Goal: Information Seeking & Learning: Learn about a topic

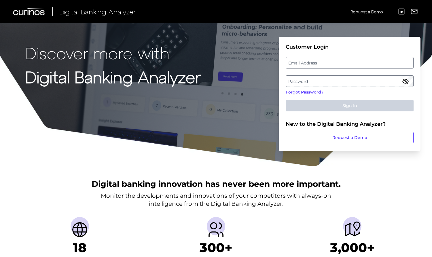
click at [340, 62] on label "Email Address" at bounding box center [349, 63] width 127 height 10
click at [340, 62] on input "email" at bounding box center [349, 63] width 128 height 12
click at [327, 79] on label "Password" at bounding box center [349, 81] width 127 height 10
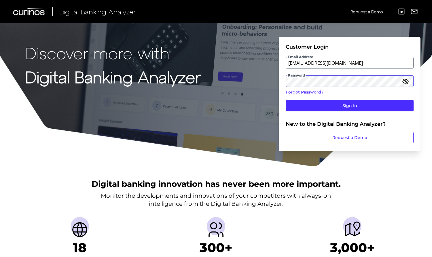
click at [285, 100] on button "Sign In" at bounding box center [349, 106] width 128 height 12
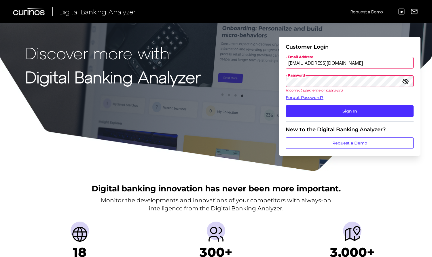
click at [298, 65] on input "[EMAIL_ADDRESS][DOMAIN_NAME]" at bounding box center [349, 63] width 128 height 12
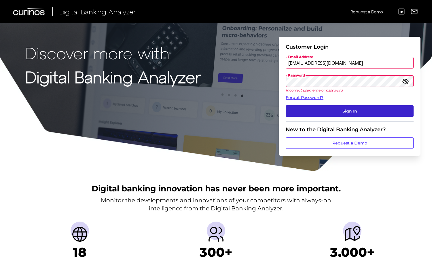
type input "[EMAIL_ADDRESS][DOMAIN_NAME]"
click at [332, 110] on button "Sign In" at bounding box center [349, 111] width 128 height 12
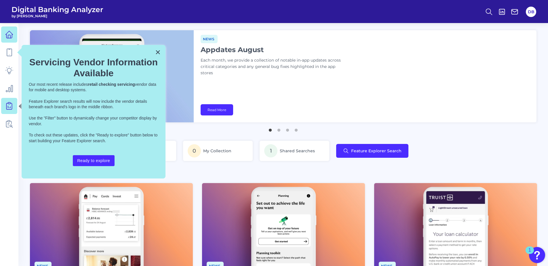
click at [6, 106] on icon at bounding box center [9, 106] width 8 height 8
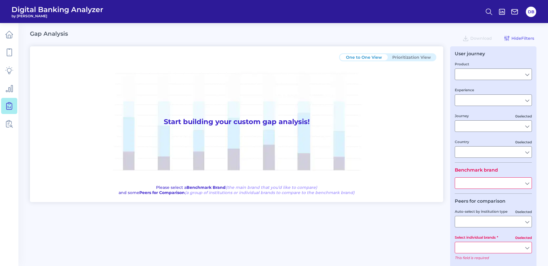
type input "Checking / Current Account"
type input "Mobile Servicing"
type input "Pre-Login Area, New Customer Onboarding, Login & Authentication, Accounts and t…"
type input "[GEOGRAPHIC_DATA]"
type input "All Select individual brands"
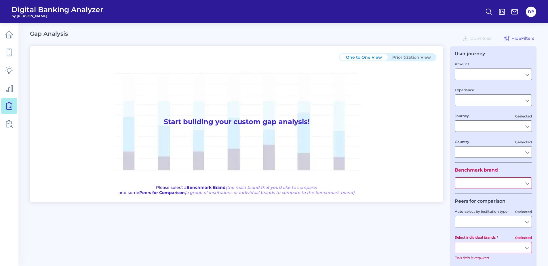
type input "All Journeys"
type input "All Countries"
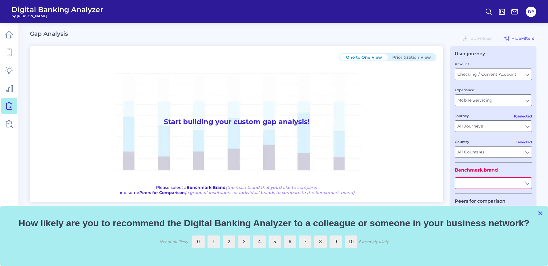
click at [431, 214] on button "×" at bounding box center [539, 212] width 5 height 9
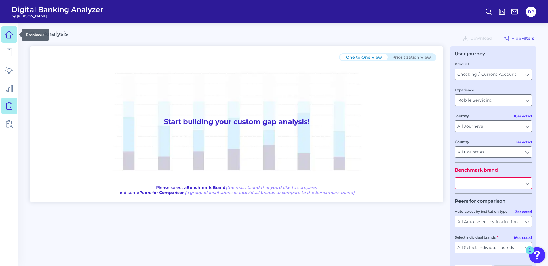
click at [6, 32] on icon at bounding box center [9, 34] width 8 height 8
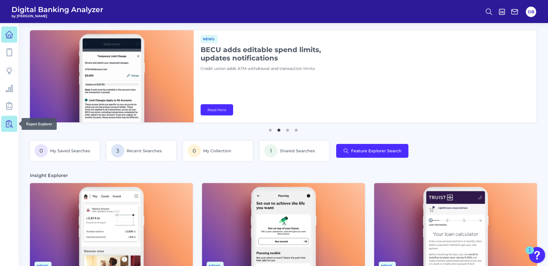
click at [6, 124] on icon at bounding box center [9, 124] width 8 height 8
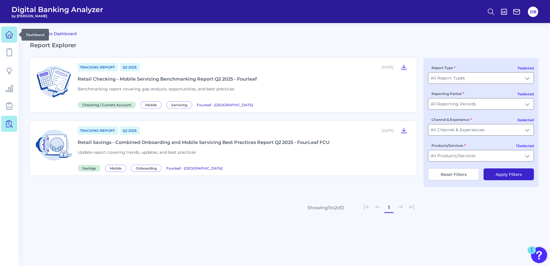
click at [11, 37] on icon at bounding box center [9, 34] width 8 height 8
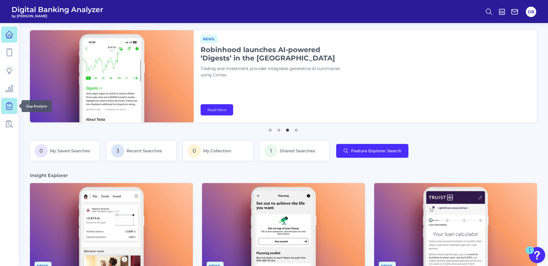
click at [6, 108] on icon at bounding box center [8, 106] width 5 height 6
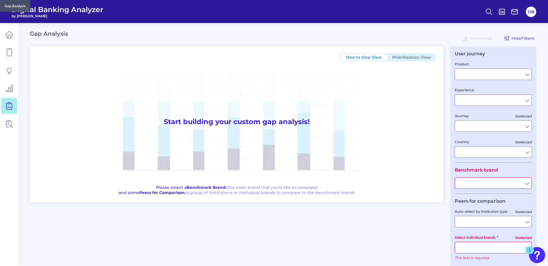
type input "Checking / Current Account"
type input "Mobile Servicing"
type input "Pre-Login Area, New Customer Onboarding, Login & Authentication, Accounts and t…"
type input "[GEOGRAPHIC_DATA]"
type input "All Select individual brands"
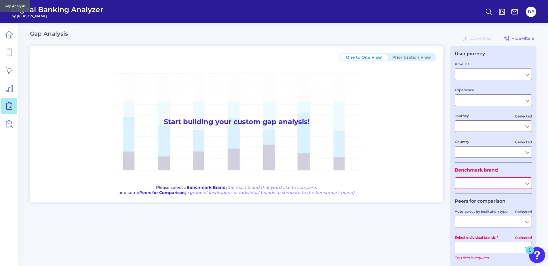
type input "All Countries"
type input "All Journeys"
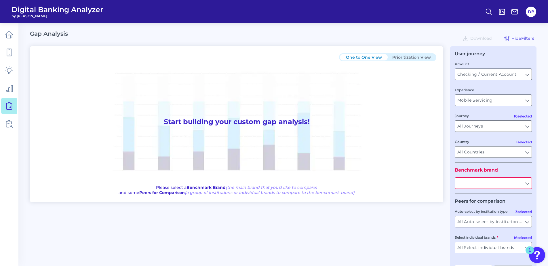
click at [431, 75] on input "Checking / Current Account" at bounding box center [493, 74] width 77 height 11
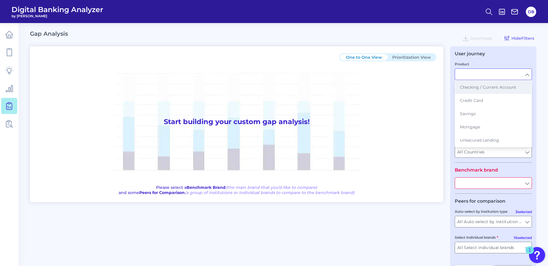
click at [431, 87] on span "Checking / Current Account" at bounding box center [488, 87] width 56 height 5
type input "Checking / Current Account"
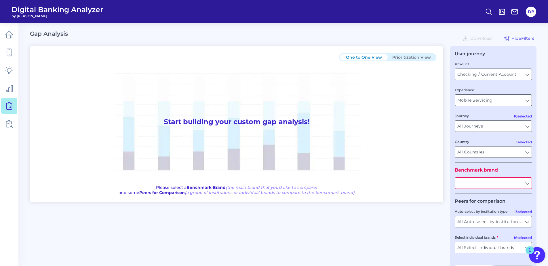
click at [431, 100] on input "Mobile Servicing" at bounding box center [493, 100] width 77 height 11
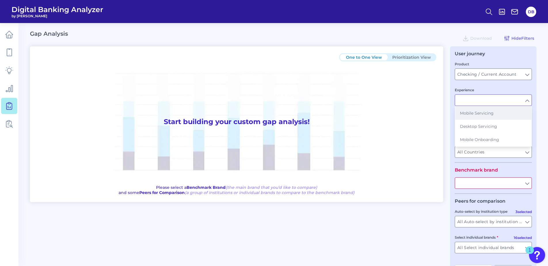
click at [431, 110] on span "Mobile Servicing" at bounding box center [477, 112] width 34 height 5
type input "Mobile Servicing"
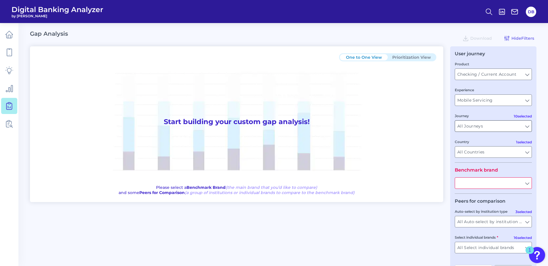
click at [431, 123] on input "All Journeys" at bounding box center [493, 126] width 77 height 11
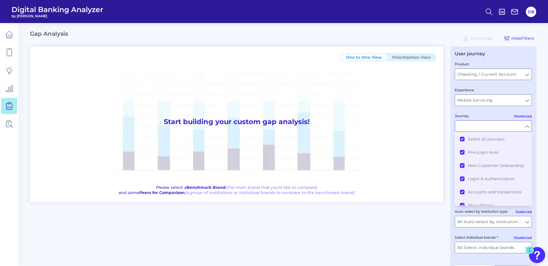
click at [431, 123] on input "Journey" at bounding box center [493, 126] width 77 height 11
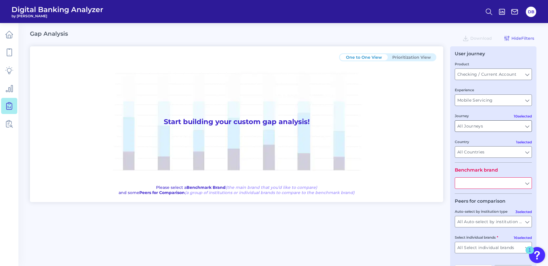
type input "All Journeys"
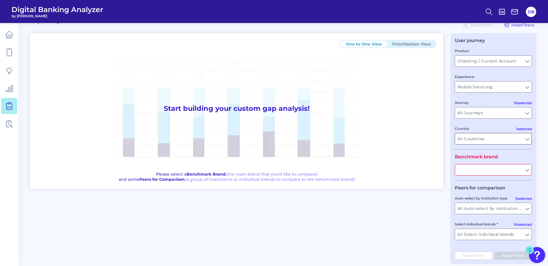
scroll to position [20, 0]
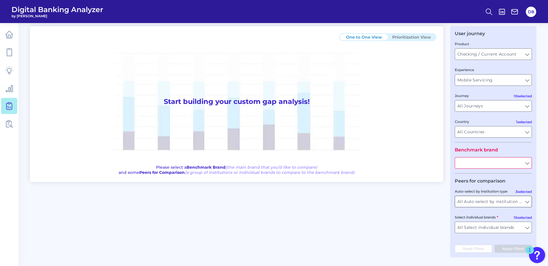
click at [431, 201] on input "All Auto-select by institution types" at bounding box center [493, 201] width 77 height 11
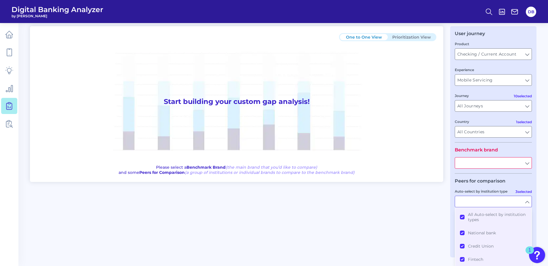
scroll to position [21, 0]
click at [431, 216] on button "All Auto-select by institution types" at bounding box center [493, 216] width 76 height 18
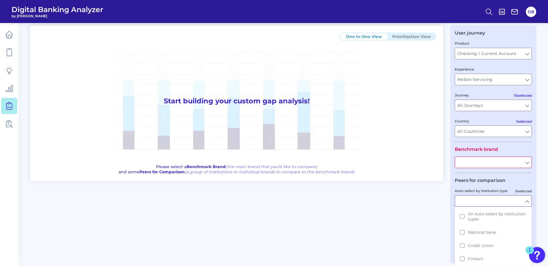
click at [431, 182] on fieldset "Peers for comparison 0 selected Auto-select by institution type All Auto-select…" at bounding box center [493, 211] width 77 height 66
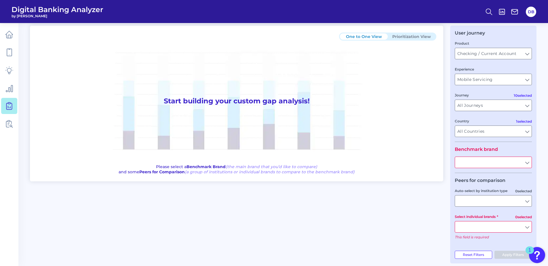
click at [431, 228] on input "Select individual brands" at bounding box center [493, 226] width 77 height 11
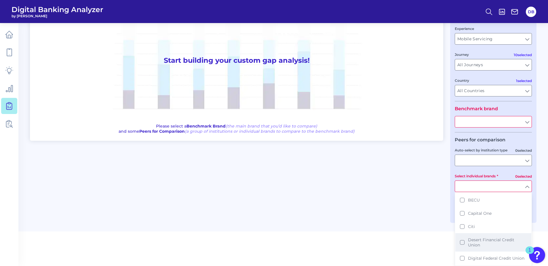
scroll to position [0, 0]
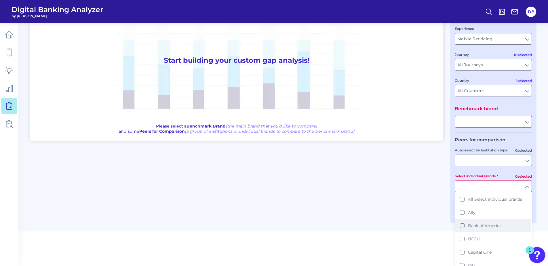
click at [431, 226] on button "Bank of America" at bounding box center [493, 225] width 76 height 13
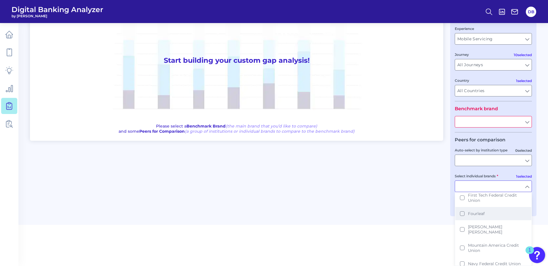
click at [431, 213] on button "Fourleaf" at bounding box center [493, 213] width 76 height 13
click at [431, 214] on button "Fourleaf" at bounding box center [493, 213] width 76 height 13
click at [431, 223] on main "Gap Analysis Download Hide Filters One to One View Prioritization View Start bu…" at bounding box center [274, 82] width 548 height 286
type input "Bank of America"
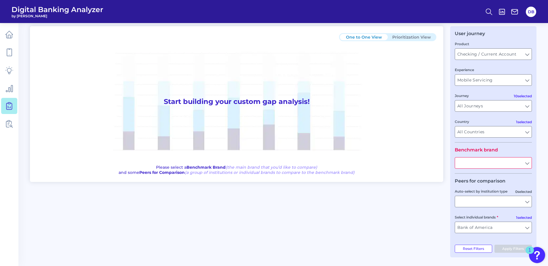
click at [431, 164] on input "text" at bounding box center [493, 162] width 77 height 11
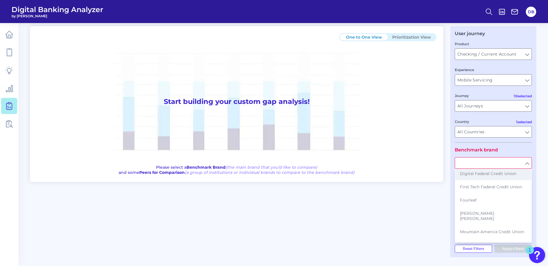
scroll to position [86, 0]
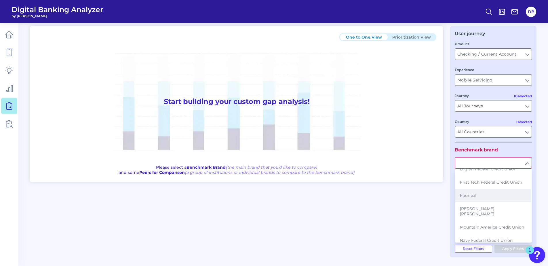
click at [431, 194] on button "Fourleaf" at bounding box center [493, 195] width 76 height 13
type input "Fourleaf"
type input "All Auto-select by institution types"
type input "All Select individual brands"
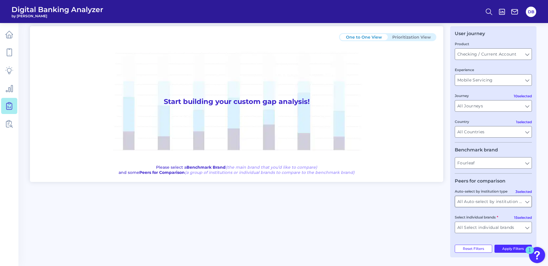
click at [431, 204] on input "All Auto-select by institution types" at bounding box center [493, 201] width 77 height 11
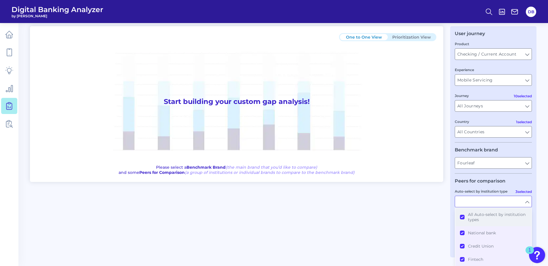
click at [431, 212] on span "All Auto-select by institution types" at bounding box center [497, 217] width 59 height 10
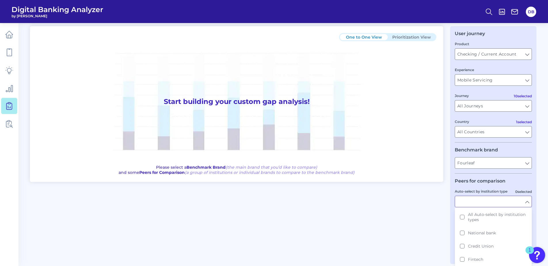
click at [431, 219] on div "One to One View Prioritization View Start building your custom gap analysis! Pl…" at bounding box center [283, 145] width 506 height 238
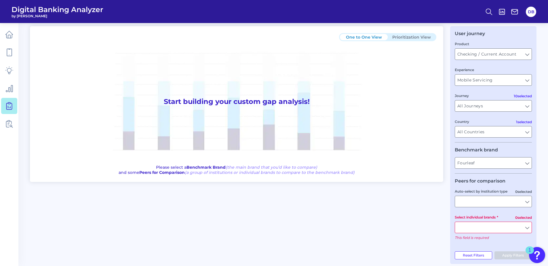
click at [431, 224] on input "Select individual brands" at bounding box center [493, 227] width 77 height 11
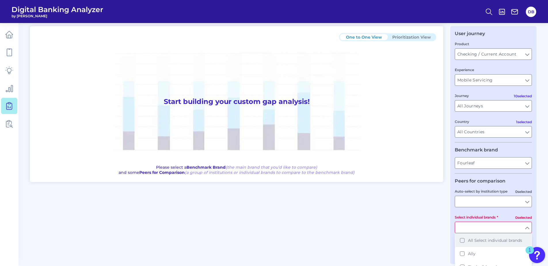
scroll to position [29, 0]
click at [431, 238] on button "Bank of America" at bounding box center [493, 237] width 76 height 13
click at [431, 238] on div "One to One View Prioritization View Start building your custom gap analysis! Pl…" at bounding box center [283, 141] width 506 height 231
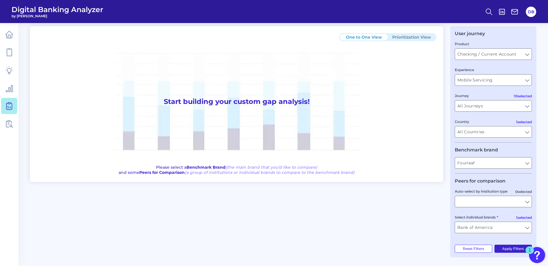
click at [431, 248] on button "Apply Filters" at bounding box center [513, 249] width 38 height 8
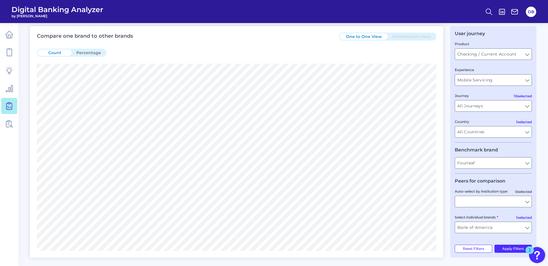
click at [88, 52] on button "Percentage" at bounding box center [89, 52] width 34 height 6
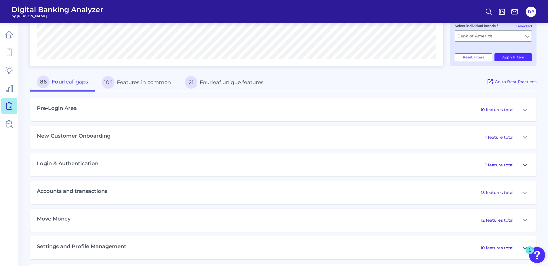
scroll to position [222, 0]
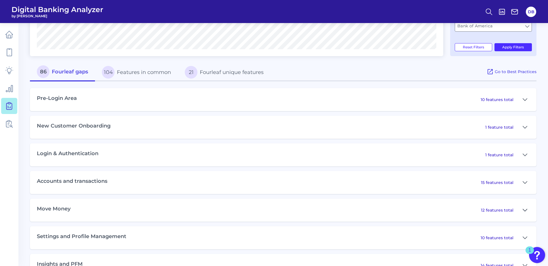
click at [431, 211] on icon at bounding box center [525, 210] width 4 height 2
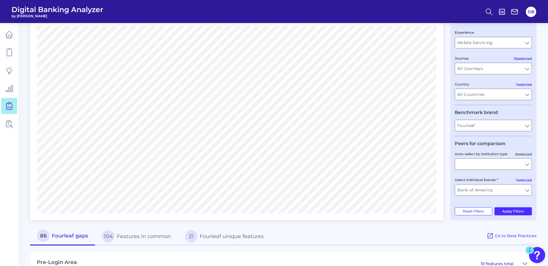
scroll to position [86, 0]
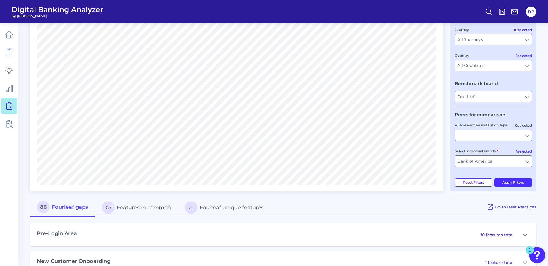
click at [431, 130] on input "Auto-select by institution type" at bounding box center [493, 135] width 77 height 11
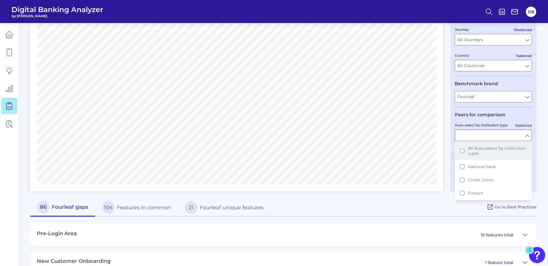
click at [431, 152] on button "All Auto-select by institution types" at bounding box center [493, 151] width 76 height 18
type input "All Select individual brands"
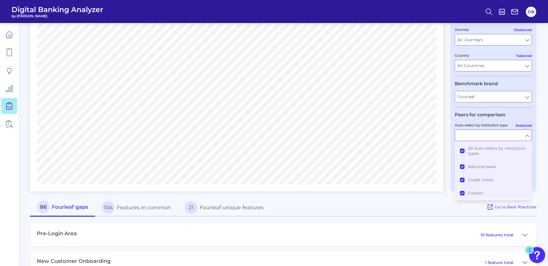
click at [430, 202] on div "86 Fourleaf gaps 104 Features in common 21 Fourleaf unique features" at bounding box center [258, 207] width 457 height 18
type input "All Auto-select by institution types"
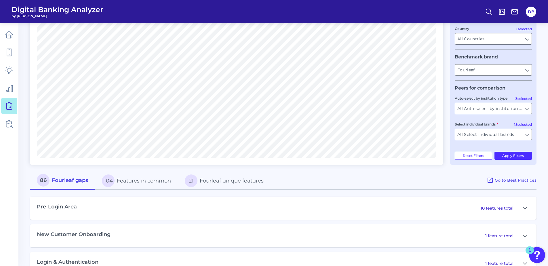
scroll to position [115, 0]
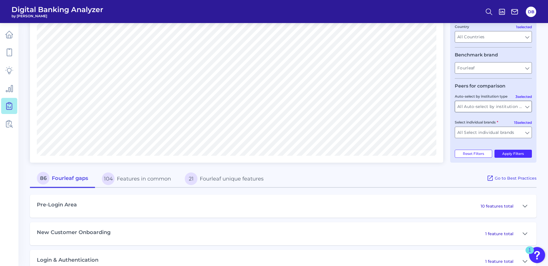
click at [431, 110] on input "All Auto-select by institution types" at bounding box center [493, 106] width 77 height 11
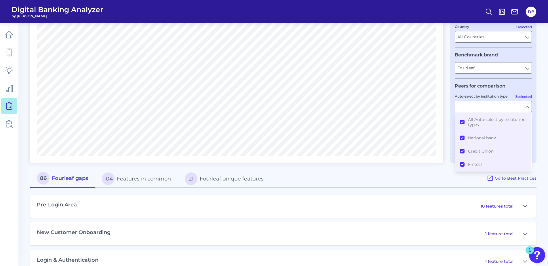
type input "All Auto-select by institution types"
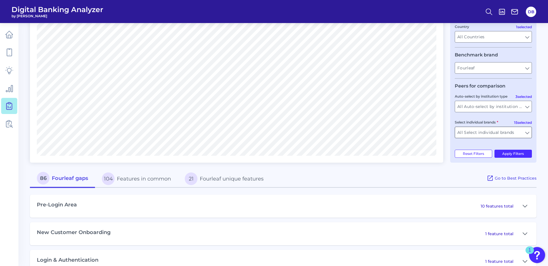
click at [431, 131] on input "All Select individual brands" at bounding box center [493, 132] width 77 height 11
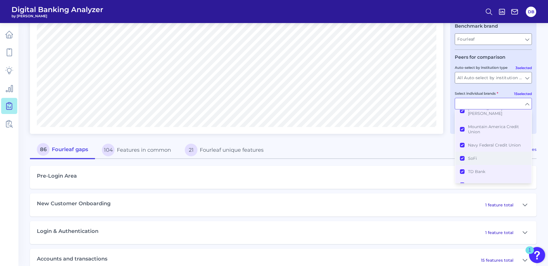
scroll to position [155, 0]
click at [431, 150] on div "86 Fourleaf gaps 104 Features in common 21 Fourleaf unique features" at bounding box center [258, 150] width 457 height 18
type input "All Select individual brands"
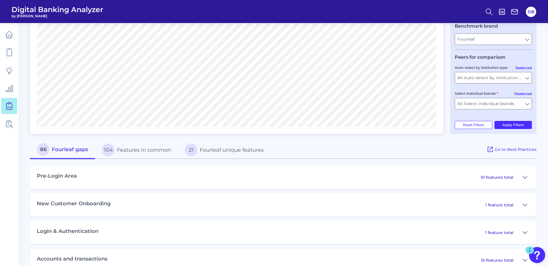
scroll to position [0, 0]
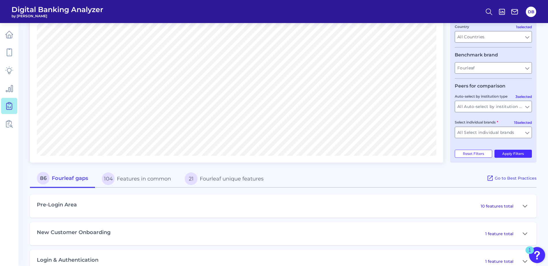
click at [431, 153] on button "Apply Filters" at bounding box center [513, 154] width 38 height 8
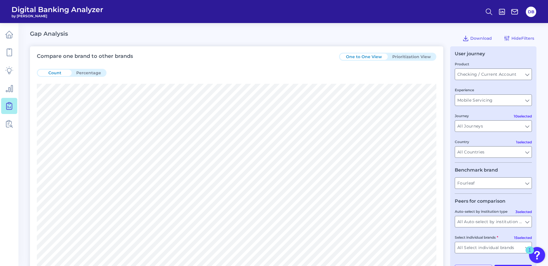
click at [419, 57] on button "Prioritization View" at bounding box center [412, 57] width 48 height 6
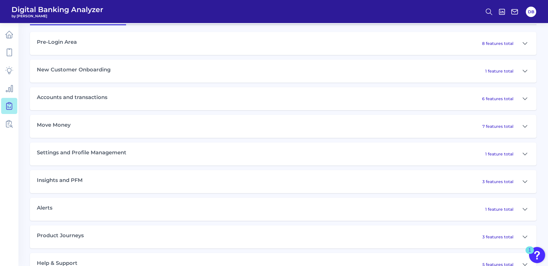
scroll to position [308, 0]
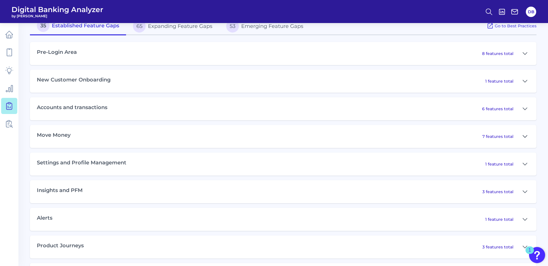
click at [431, 136] on icon at bounding box center [525, 136] width 5 height 7
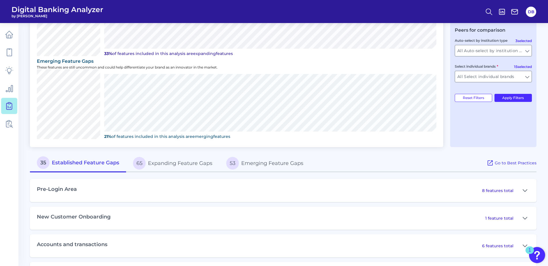
scroll to position [201, 0]
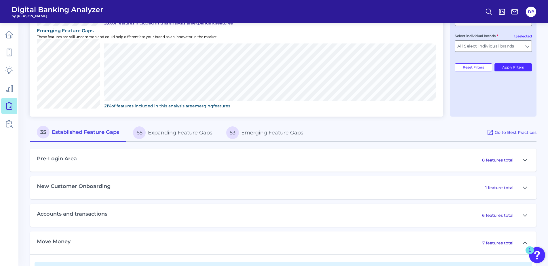
click at [269, 135] on button "53 Emerging Feature Gaps" at bounding box center [264, 132] width 91 height 18
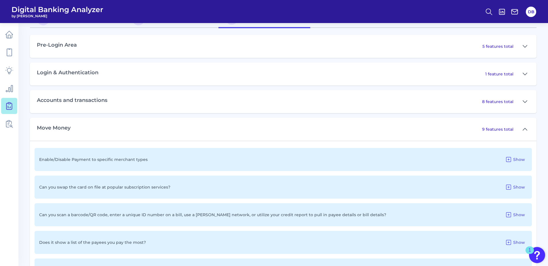
scroll to position [317, 0]
click at [423, 122] on div "Move Money 9 features total" at bounding box center [283, 127] width 506 height 23
click at [431, 125] on button at bounding box center [524, 127] width 9 height 9
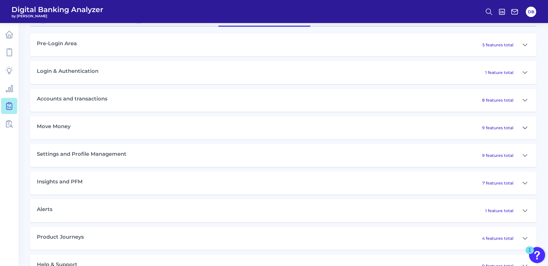
click at [431, 127] on icon at bounding box center [525, 127] width 5 height 7
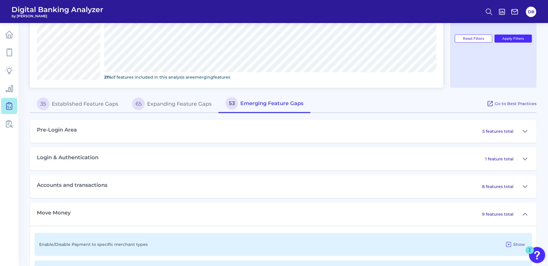
scroll to position [201, 0]
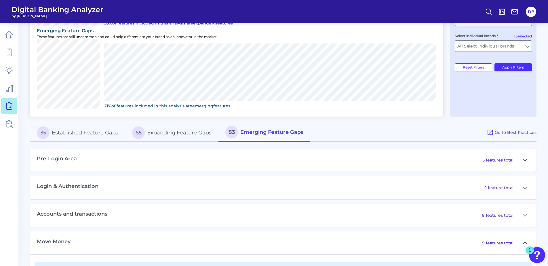
click at [280, 135] on button "53 Emerging Feature Gaps" at bounding box center [264, 132] width 92 height 18
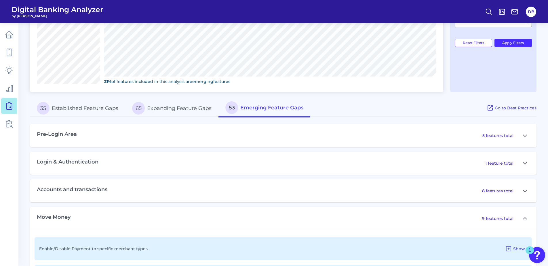
scroll to position [259, 0]
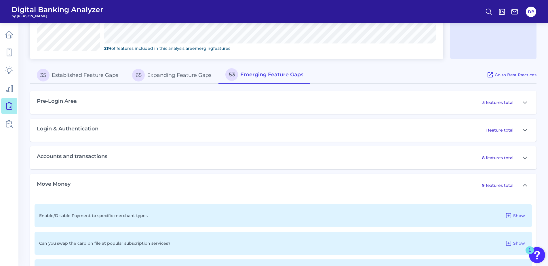
click at [431, 185] on icon at bounding box center [525, 185] width 5 height 7
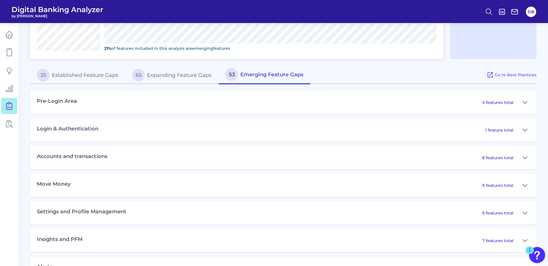
click at [157, 75] on button "65 Expanding Feature Gaps" at bounding box center [171, 75] width 93 height 18
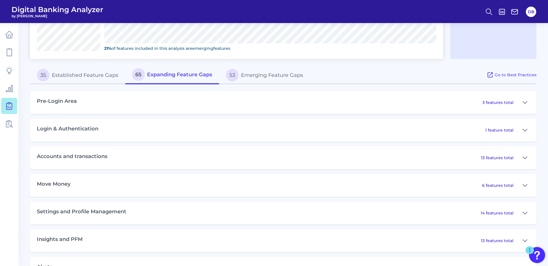
click at [279, 78] on button "53 Emerging Feature Gaps" at bounding box center [264, 75] width 91 height 18
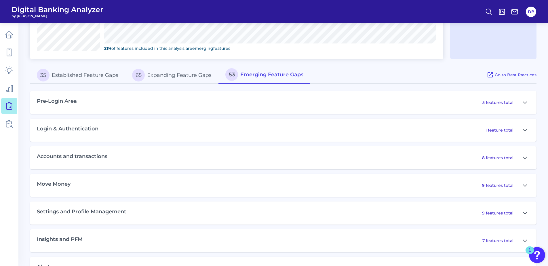
click at [431, 186] on p "9 features total" at bounding box center [497, 185] width 31 height 5
click at [431, 185] on button at bounding box center [524, 185] width 9 height 9
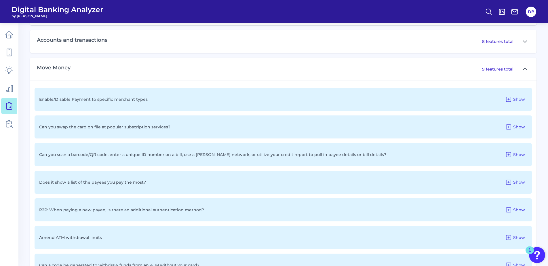
scroll to position [374, 0]
click at [431, 101] on span "Show" at bounding box center [519, 100] width 12 height 5
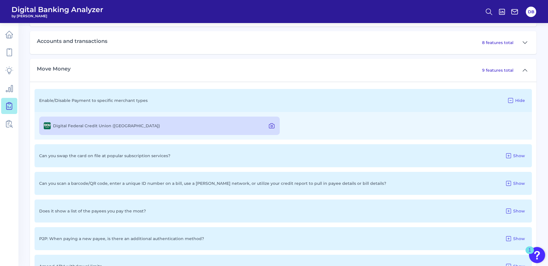
click at [272, 127] on icon at bounding box center [271, 125] width 7 height 7
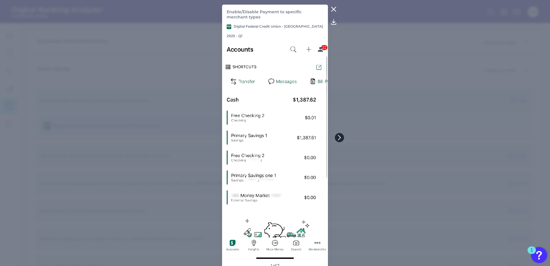
click at [338, 138] on icon at bounding box center [339, 137] width 5 height 5
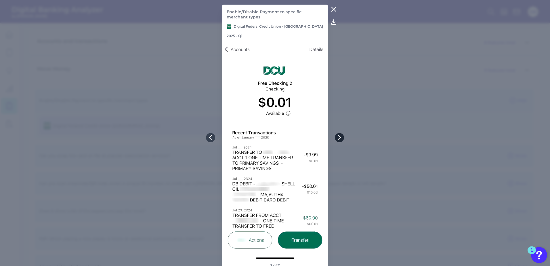
click at [338, 138] on icon at bounding box center [339, 137] width 5 height 5
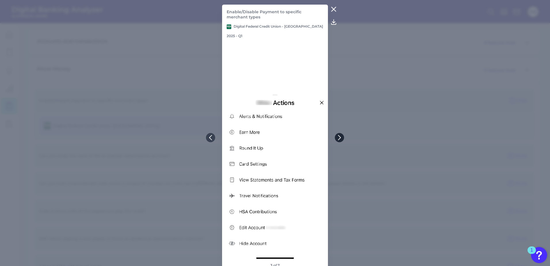
click at [338, 138] on icon at bounding box center [339, 137] width 5 height 5
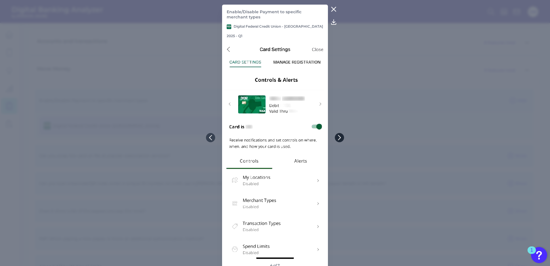
click at [338, 138] on icon at bounding box center [339, 137] width 5 height 5
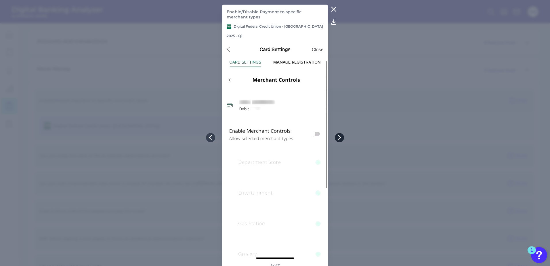
click at [338, 135] on icon at bounding box center [339, 137] width 5 height 5
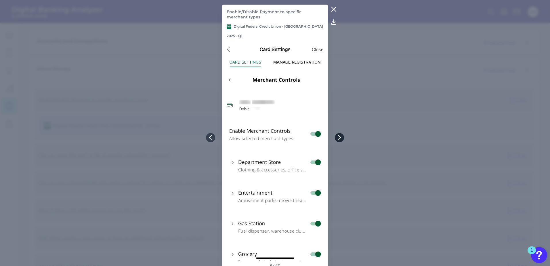
click at [338, 135] on icon at bounding box center [339, 137] width 5 height 5
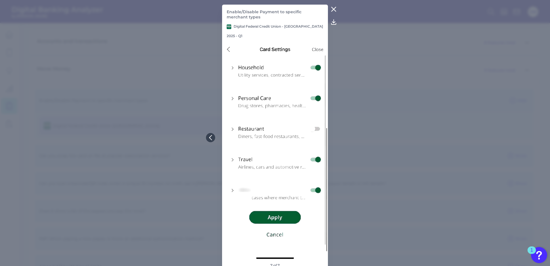
click at [333, 10] on icon at bounding box center [334, 9] width 4 height 4
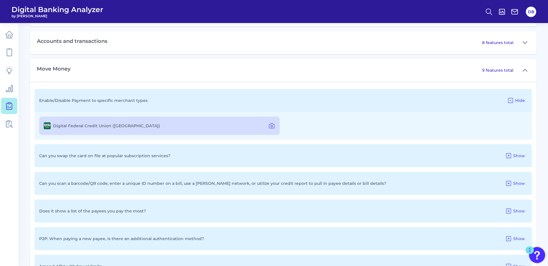
scroll to position [345, 0]
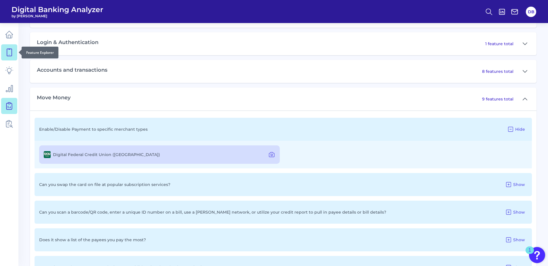
click at [8, 54] on icon at bounding box center [9, 52] width 8 height 8
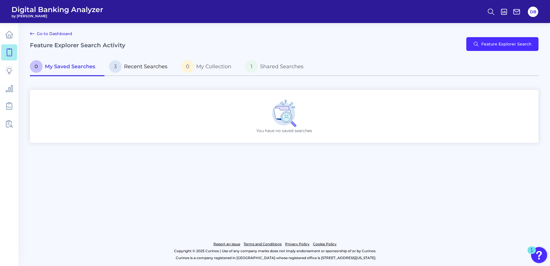
click at [140, 66] on span "Recent Searches" at bounding box center [145, 66] width 43 height 6
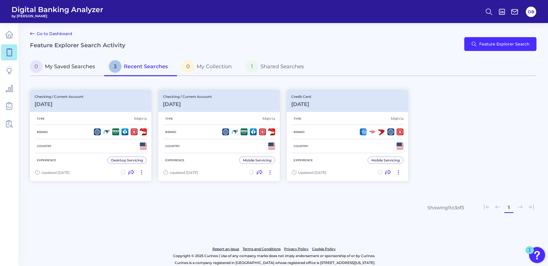
click at [49, 67] on span "My Saved Searches" at bounding box center [70, 66] width 50 height 6
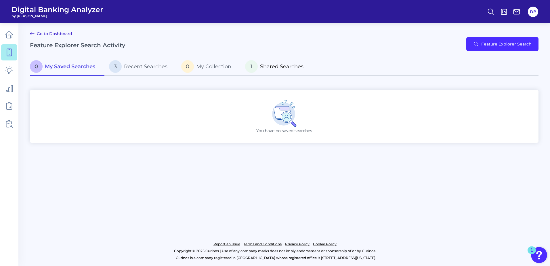
click at [289, 66] on span "Shared Searches" at bounding box center [281, 66] width 43 height 6
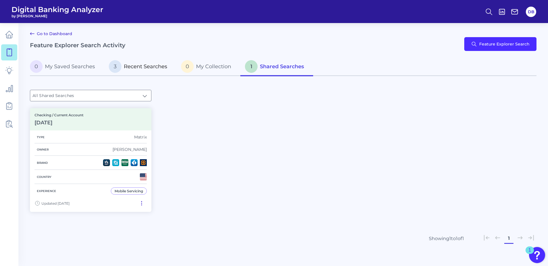
click at [155, 67] on span "Recent Searches" at bounding box center [145, 66] width 43 height 6
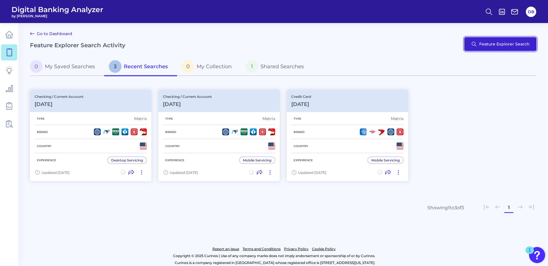
click at [431, 47] on button "Feature Explorer Search" at bounding box center [500, 44] width 72 height 14
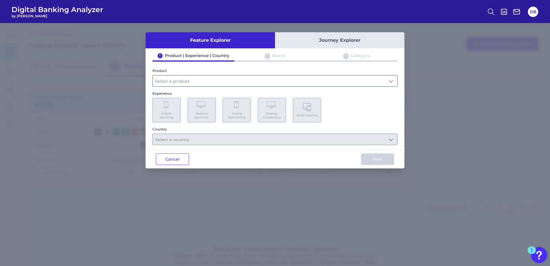
click at [207, 82] on input "text" at bounding box center [275, 80] width 245 height 11
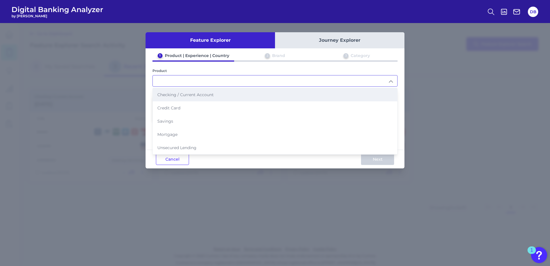
click at [203, 95] on span "Checking / Current Account" at bounding box center [185, 94] width 56 height 5
type input "Checking / Current Account"
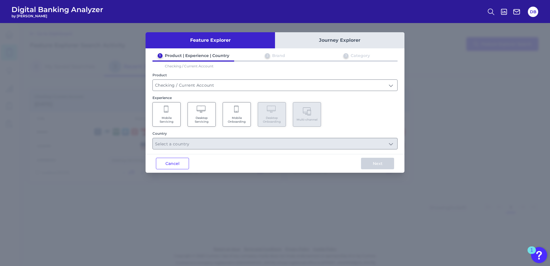
click at [168, 122] on span "Mobile Servicing" at bounding box center [167, 119] width 22 height 7
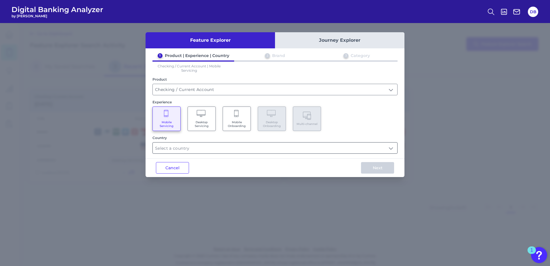
click at [194, 150] on input "text" at bounding box center [275, 147] width 245 height 11
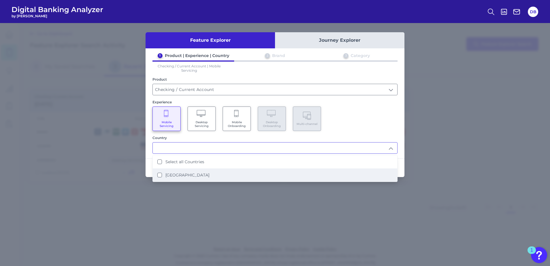
click at [158, 176] on States "[GEOGRAPHIC_DATA]" at bounding box center [159, 175] width 5 height 5
type input "Select all Countries"
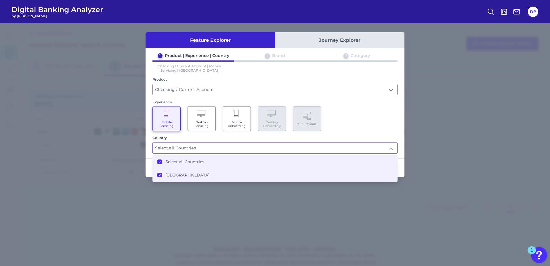
click at [360, 115] on div "Mobile Servicing Desktop Servicing Mobile Onboarding Desktop Onboarding Multi-c…" at bounding box center [274, 118] width 245 height 24
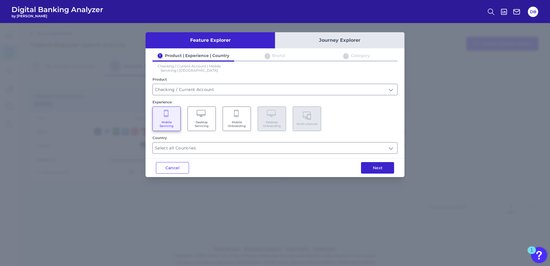
click at [376, 167] on button "Next" at bounding box center [377, 168] width 33 height 12
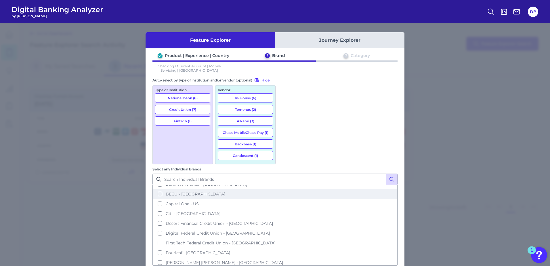
scroll to position [29, 0]
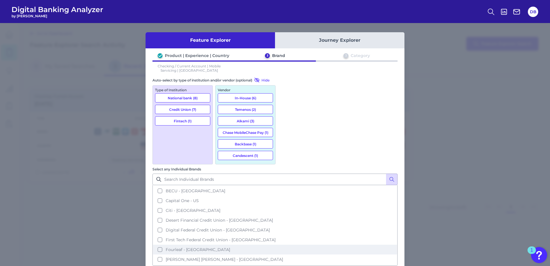
click at [286, 245] on button "Fourleaf - [GEOGRAPHIC_DATA]" at bounding box center [275, 250] width 244 height 10
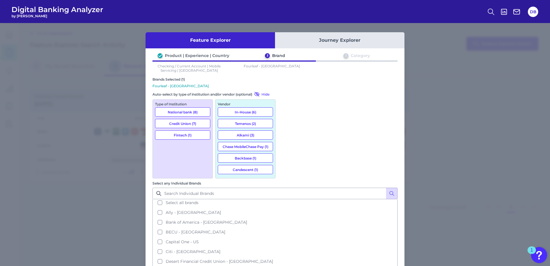
scroll to position [0, 0]
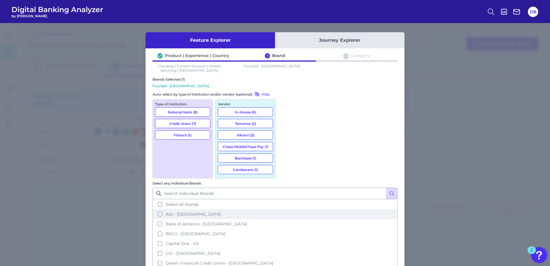
click at [285, 209] on button "Ally - [GEOGRAPHIC_DATA]" at bounding box center [275, 214] width 244 height 10
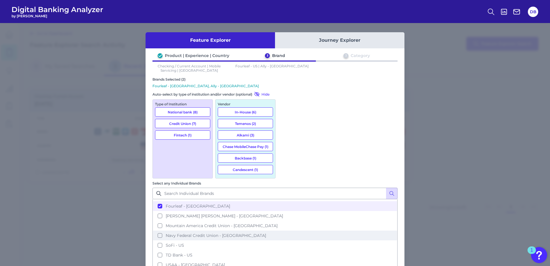
scroll to position [87, 0]
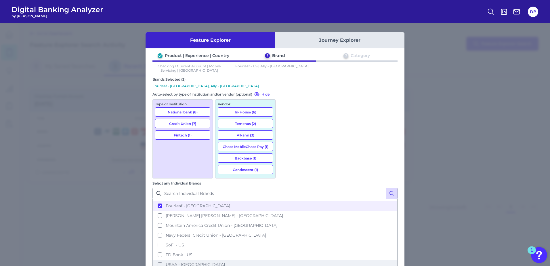
click at [285, 257] on button "USAA - [GEOGRAPHIC_DATA]" at bounding box center [275, 265] width 244 height 10
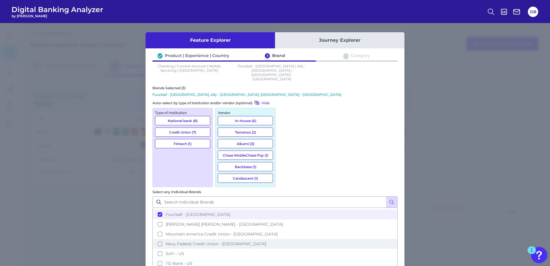
click at [285, 239] on button "Navy Federal Credit Union - [GEOGRAPHIC_DATA]" at bounding box center [275, 244] width 244 height 10
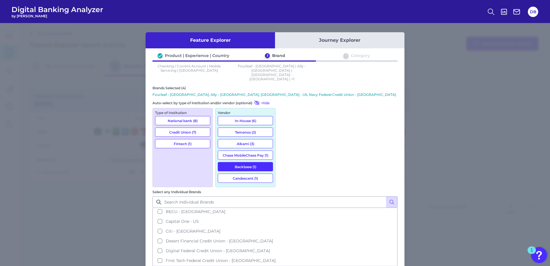
scroll to position [29, 0]
click at [285, 247] on button "Digital Federal Credit Union - [GEOGRAPHIC_DATA]" at bounding box center [275, 252] width 244 height 10
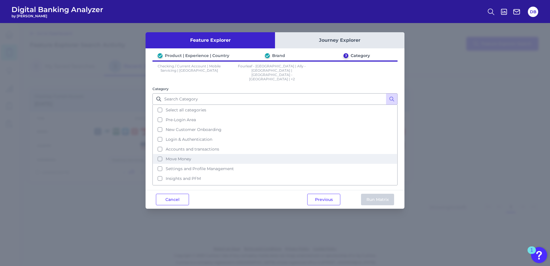
click at [160, 154] on button "Move Money" at bounding box center [275, 159] width 244 height 10
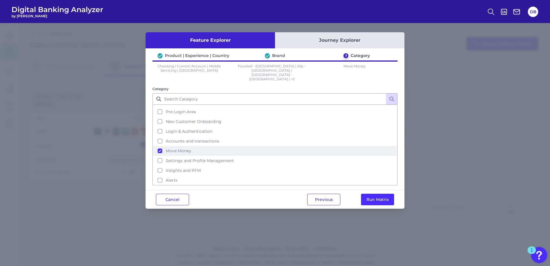
scroll to position [0, 0]
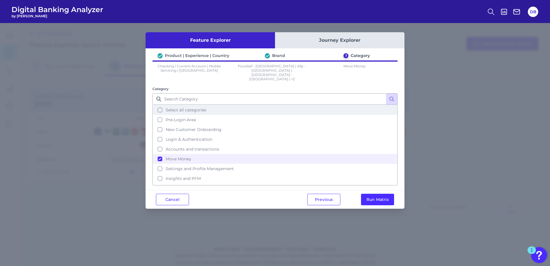
click at [160, 105] on button "Select all categories" at bounding box center [275, 110] width 244 height 10
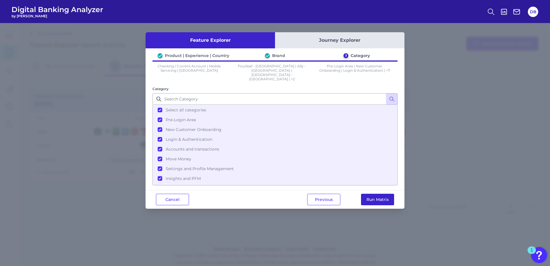
click at [384, 194] on button "Run Matrix" at bounding box center [377, 200] width 33 height 12
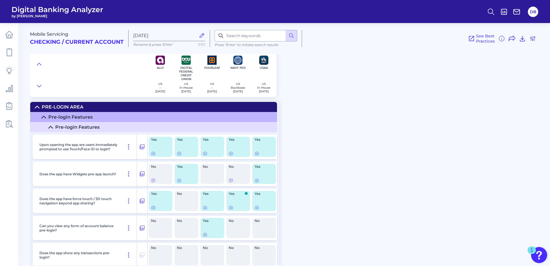
click at [37, 107] on icon at bounding box center [37, 107] width 5 height 5
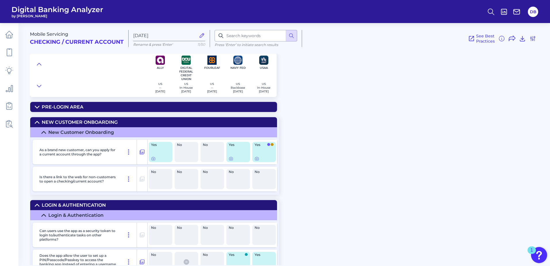
click at [36, 122] on icon at bounding box center [37, 122] width 5 height 5
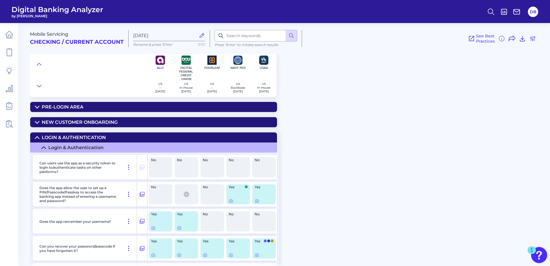
click at [36, 137] on icon at bounding box center [37, 137] width 5 height 5
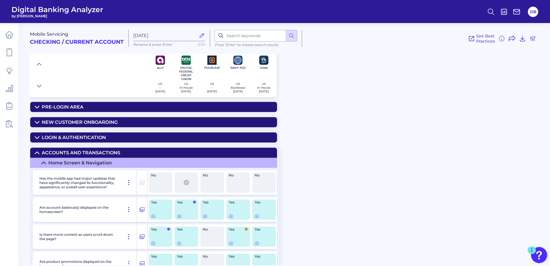
click at [36, 154] on icon at bounding box center [37, 152] width 5 height 5
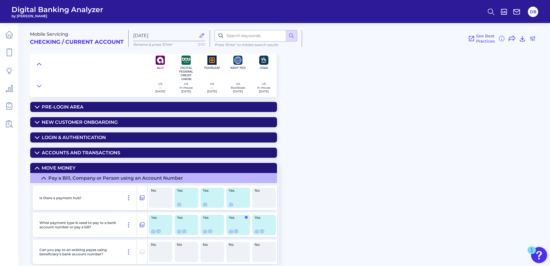
click at [38, 63] on icon at bounding box center [39, 64] width 5 height 6
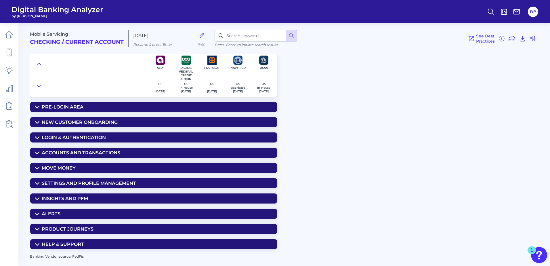
click at [36, 169] on icon at bounding box center [37, 168] width 5 height 5
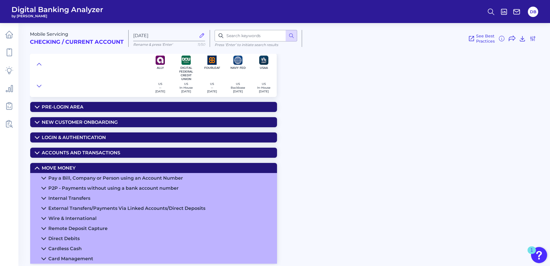
scroll to position [29, 0]
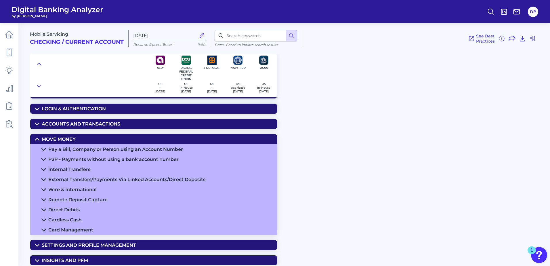
click at [44, 168] on icon at bounding box center [43, 169] width 5 height 5
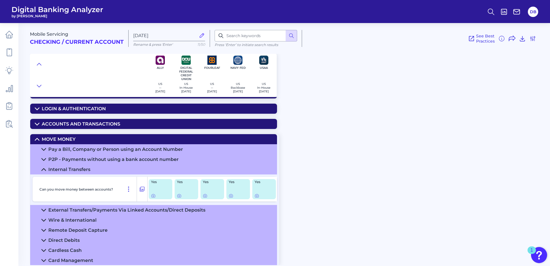
click at [44, 168] on icon at bounding box center [44, 169] width 4 height 2
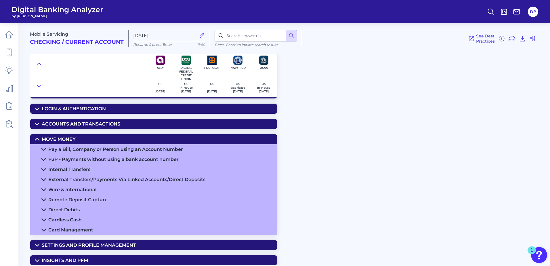
click at [43, 179] on icon at bounding box center [43, 179] width 5 height 5
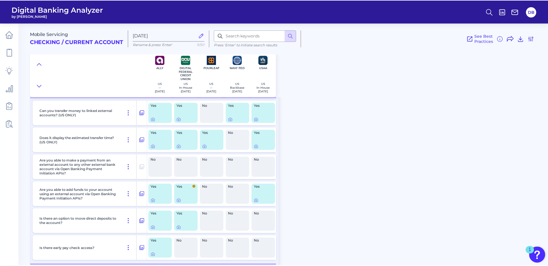
scroll to position [144, 0]
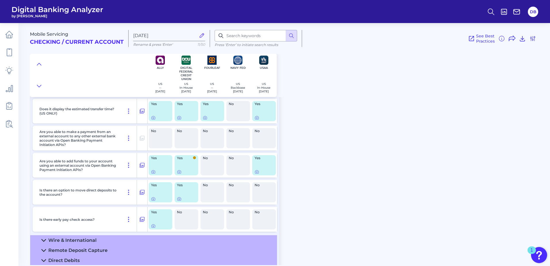
drag, startPoint x: 492, startPoint y: 117, endPoint x: 488, endPoint y: 117, distance: 4.3
click at [431, 117] on div "Mobile Servicing Checking / Current Account [DATE] Rename & press 'Enter' 11/50…" at bounding box center [290, 142] width 520 height 246
click at [355, 99] on div "Mobile Servicing Checking / Current Account [DATE] Rename & press 'Enter' 11/50…" at bounding box center [290, 142] width 520 height 246
click at [423, 117] on div "Mobile Servicing Checking / Current Account [DATE] Rename & press 'Enter' 11/50…" at bounding box center [290, 142] width 520 height 246
click at [10, 89] on icon at bounding box center [9, 88] width 7 height 7
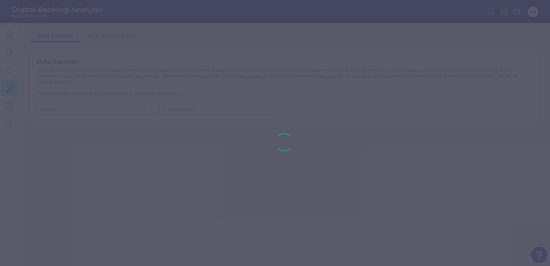
type input "Checking / Current Account"
type input "[GEOGRAPHIC_DATA]"
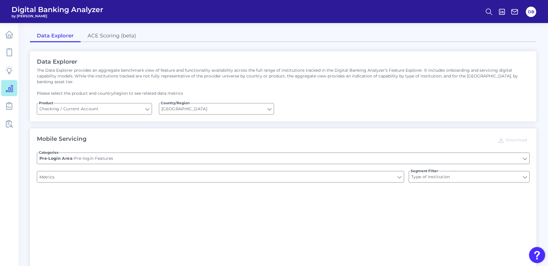
type input "Upon opening the app are users immediately prompted to use Touch/Face ID to log…"
type input "Can you register for online banking?"
type input "END-TO-END JOURNEY: Can you apply for the PRODUCT as a new to brand customer on…"
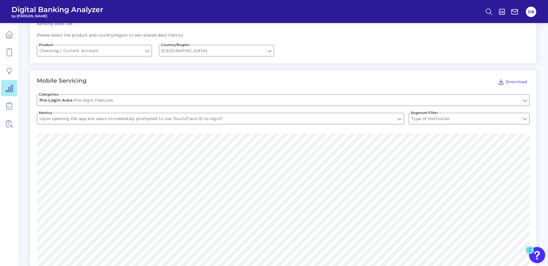
scroll to position [58, 0]
click at [132, 98] on input "Pre-login Features" at bounding box center [283, 100] width 492 height 11
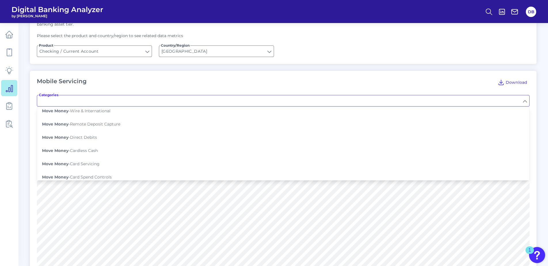
scroll to position [173, 0]
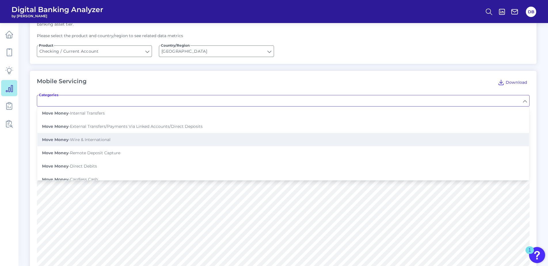
click at [95, 137] on span "Move Money - Wire & International" at bounding box center [76, 139] width 68 height 5
type input "Wire & International"
type input "WIRE: Can you process a domestic wire transfer? (US ONLY)"
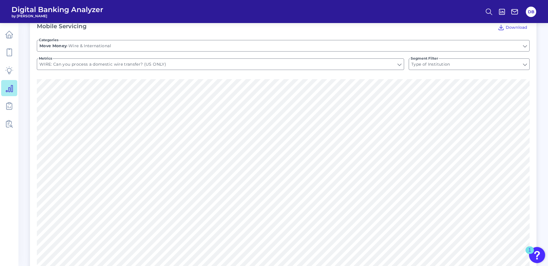
scroll to position [115, 0]
click at [306, 59] on input "WIRE: Can you process a domestic wire transfer? (US ONLY)" at bounding box center [220, 61] width 367 height 11
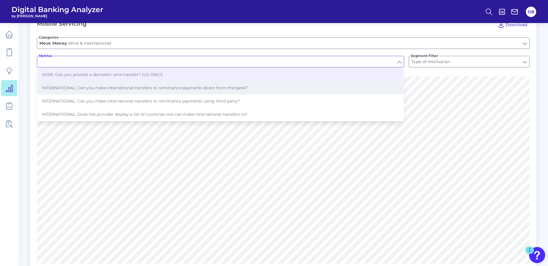
click at [299, 83] on button "INTERNATIONAL: Can you make international transfers or remittance payments dire…" at bounding box center [220, 87] width 366 height 13
type input "INTERNATIONAL: Can you make international transfers or remittance payments dire…"
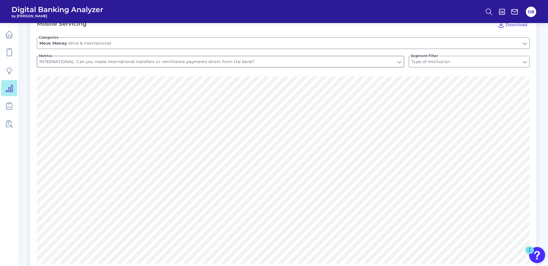
click at [300, 56] on input "INTERNATIONAL: Can you make international transfers or remittance payments dire…" at bounding box center [220, 61] width 367 height 11
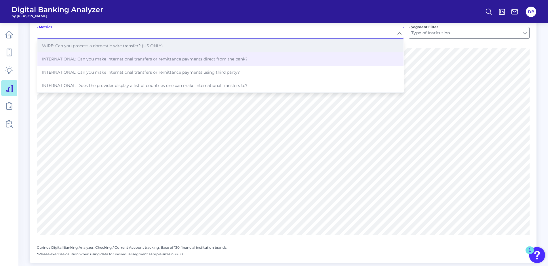
scroll to position [86, 0]
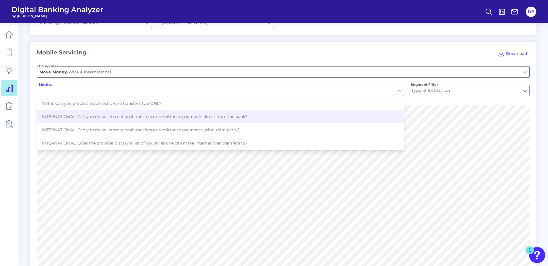
click at [247, 70] on input "Wire & International" at bounding box center [283, 71] width 492 height 11
type input "INTERNATIONAL: Can you make international transfers or remittance payments dire…"
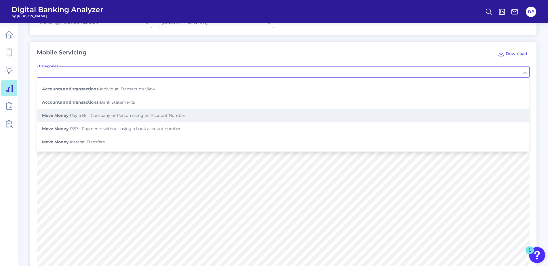
scroll to position [144, 0]
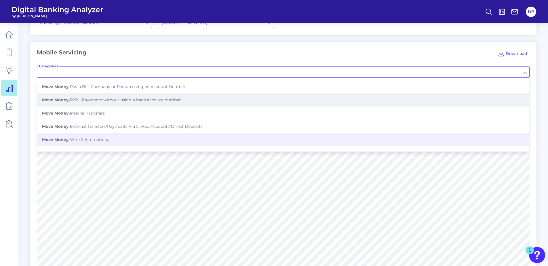
click at [230, 100] on button "Move Money - P2P - Payments without using a bank account number" at bounding box center [282, 99] width 491 height 13
type input "P2P - Payments without using a bank account number"
type input "Can you pay to a mobile number?"
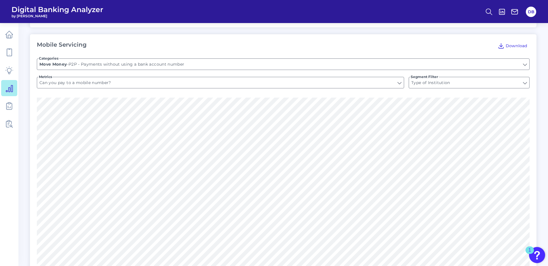
scroll to position [86, 0]
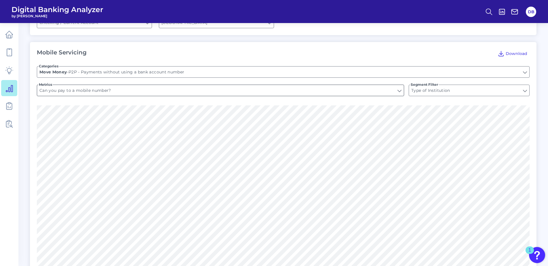
click at [237, 88] on input "Can you pay to a mobile number?" at bounding box center [220, 90] width 367 height 11
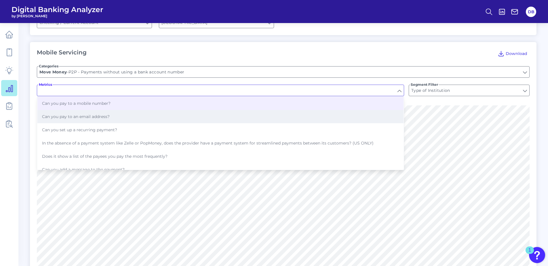
click at [236, 113] on button "Can you pay to an email address?" at bounding box center [220, 116] width 366 height 13
type input "Can you pay to an email address?"
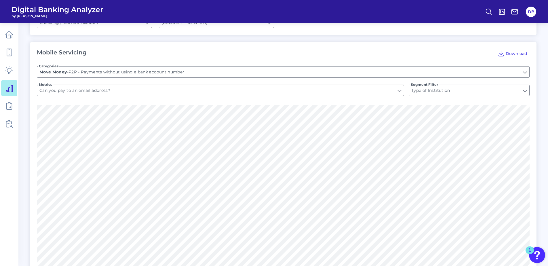
click at [242, 87] on input "Can you pay to an email address?" at bounding box center [220, 90] width 367 height 11
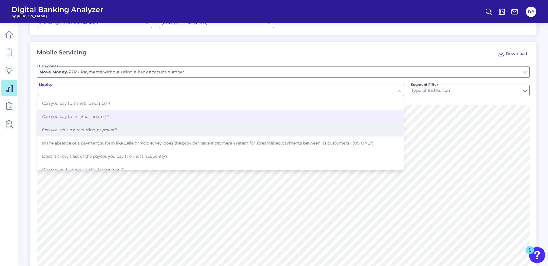
click at [241, 123] on button "Can you set up a recurring payment?" at bounding box center [220, 129] width 366 height 13
type input "Can you set up a recurring payment?"
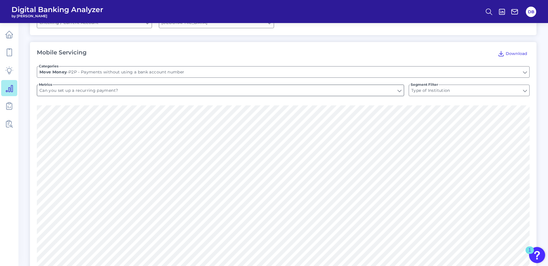
click at [244, 87] on input "Can you set up a recurring payment?" at bounding box center [220, 90] width 367 height 11
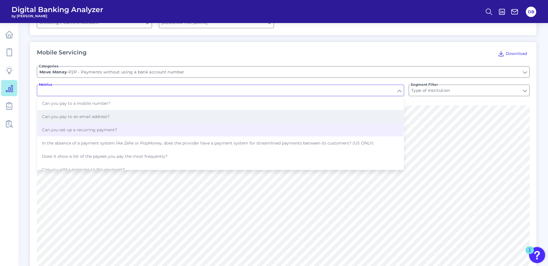
click at [249, 110] on button "Can you pay to an email address?" at bounding box center [220, 116] width 366 height 13
type input "Can you pay to an email address?"
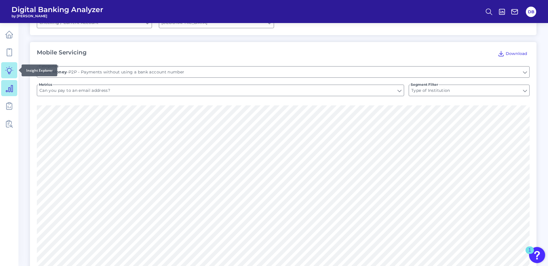
click at [8, 67] on icon at bounding box center [9, 70] width 8 height 8
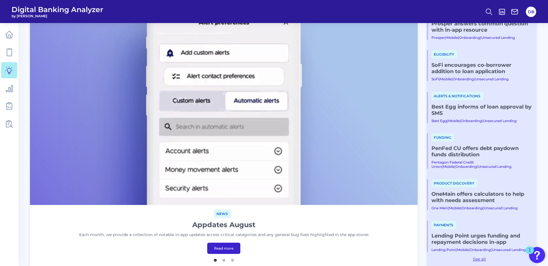
scroll to position [58, 0]
click at [224, 257] on button "2" at bounding box center [224, 259] width 6 height 6
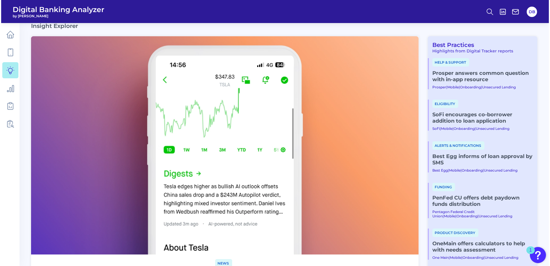
scroll to position [0, 0]
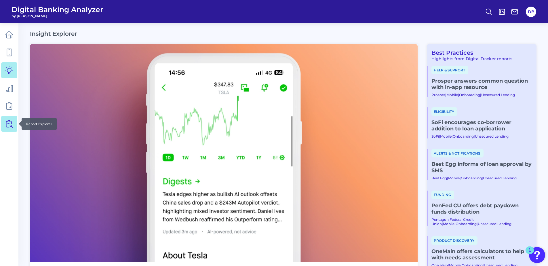
click at [11, 126] on icon at bounding box center [9, 124] width 8 height 8
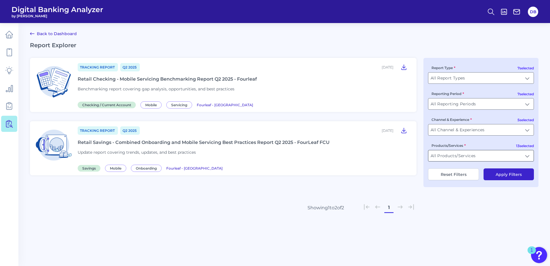
click at [431, 160] on input "All Products/Services" at bounding box center [480, 155] width 105 height 11
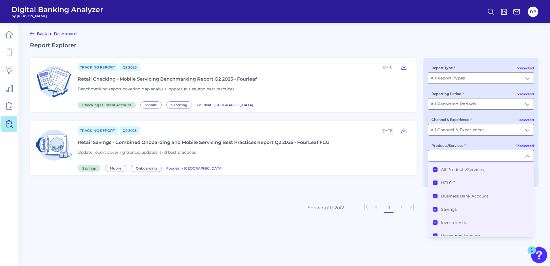
click at [431, 170] on icon at bounding box center [435, 169] width 2 height 1
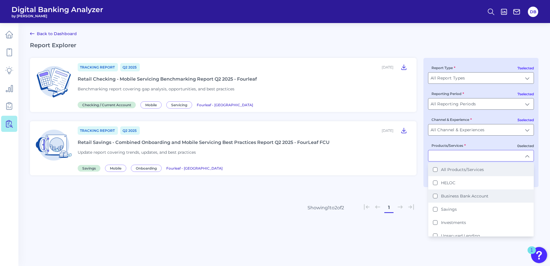
scroll to position [29, 0]
click at [431, 168] on Account "Business Bank Account" at bounding box center [435, 167] width 5 height 5
type input "Business Bank Account"
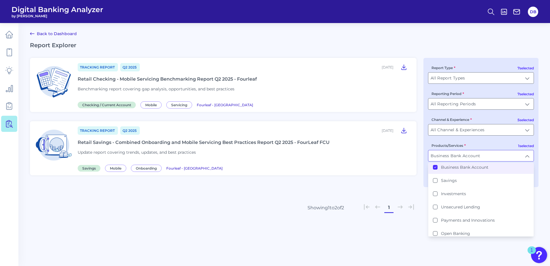
click at [408, 188] on div "Tracking Report Q2 [DATE], 2025 Retail Checking - Mobile Servicing Benchmarking…" at bounding box center [223, 144] width 387 height 173
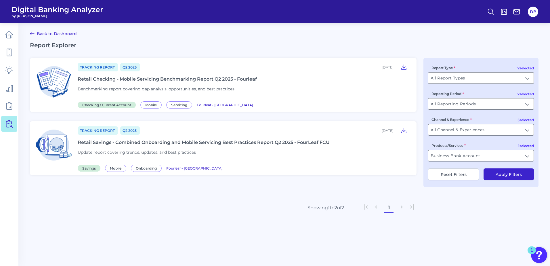
click at [431, 175] on button "Apply Filters" at bounding box center [509, 174] width 50 height 12
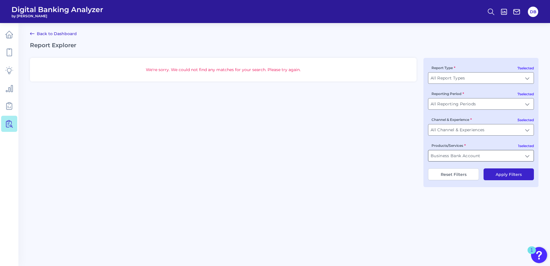
click at [431, 159] on input "Business Bank Account" at bounding box center [480, 155] width 105 height 11
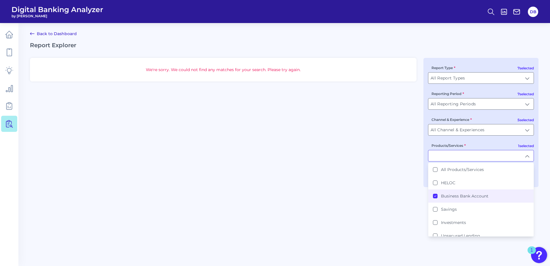
click at [431, 194] on Account "Business Bank Account" at bounding box center [435, 196] width 5 height 5
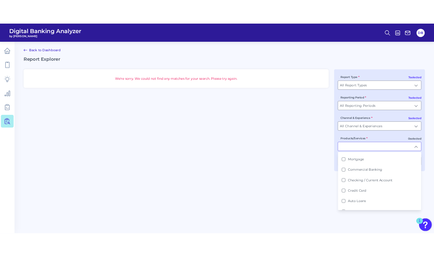
scroll to position [112, 0]
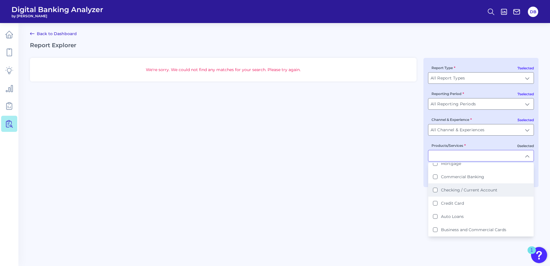
click at [431, 190] on Account "Checking / Current Account" at bounding box center [435, 190] width 5 height 5
type input "Checking / Current Account"
click at [396, 203] on main "Back to Dashboard Report Explorer We're sorry. We could not find any matches fo…" at bounding box center [275, 133] width 550 height 266
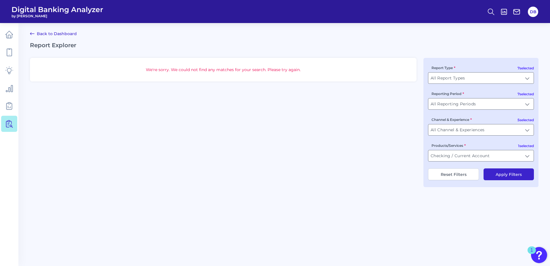
click at [431, 177] on button "Apply Filters" at bounding box center [509, 174] width 50 height 12
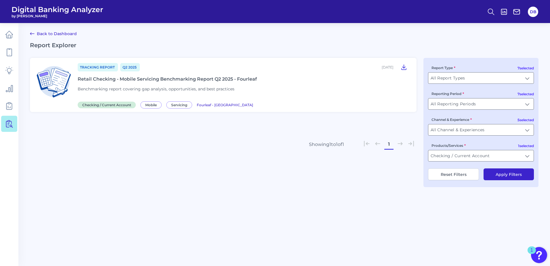
click at [128, 78] on div "Retail Checking - Mobile Servicing Benchmarking Report Q2 2025 - Fourleaf" at bounding box center [167, 78] width 179 height 5
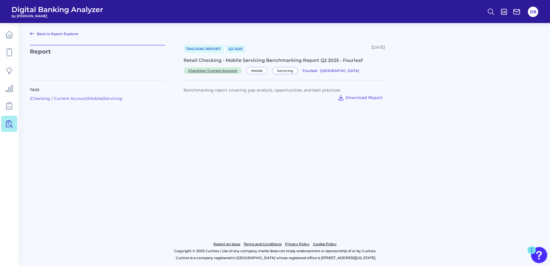
click at [217, 71] on span "Checking / Current Account" at bounding box center [213, 70] width 58 height 7
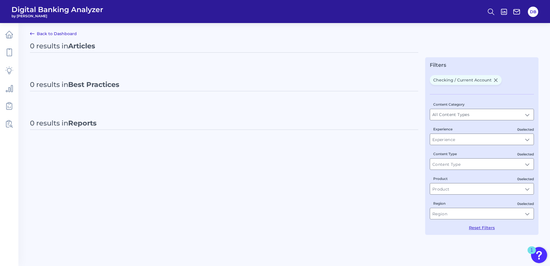
type input "Checking / Current Account"
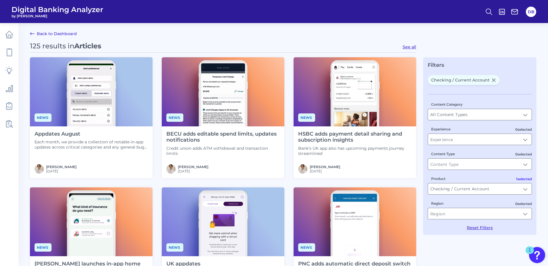
click at [45, 33] on link "Back to Dashboard" at bounding box center [53, 33] width 47 height 7
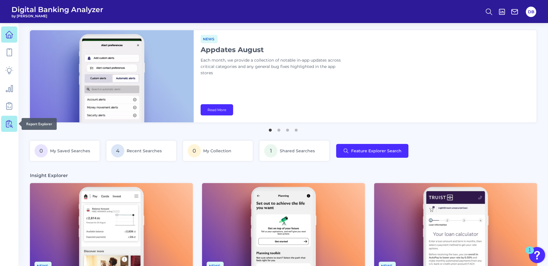
click at [8, 119] on link at bounding box center [9, 124] width 16 height 16
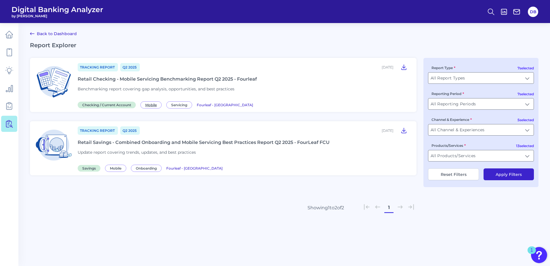
click at [154, 104] on span "Mobile" at bounding box center [150, 104] width 21 height 7
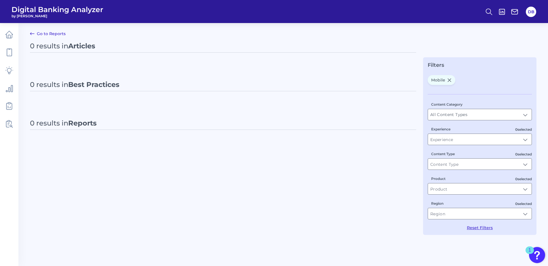
type input "Mobile"
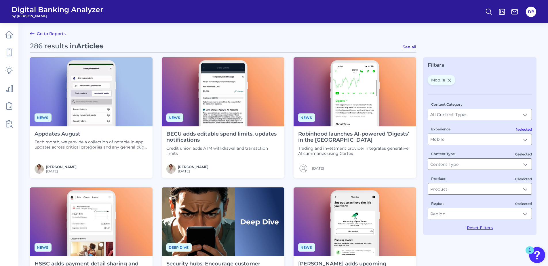
click at [45, 33] on link "Go to Reports" at bounding box center [48, 33] width 36 height 7
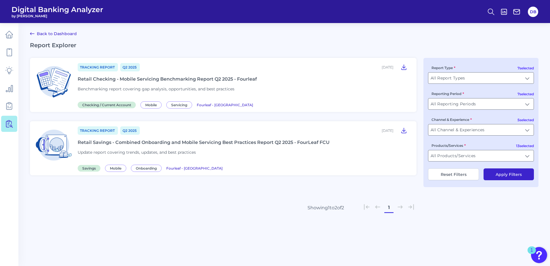
click at [93, 68] on span "Tracking Report" at bounding box center [98, 67] width 40 height 8
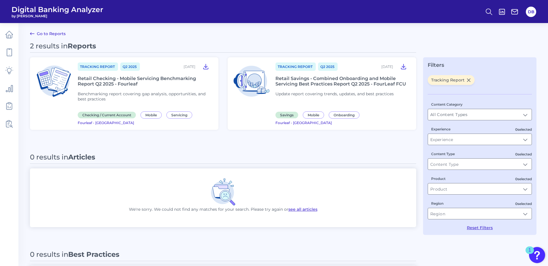
click at [93, 68] on span "Tracking Report" at bounding box center [98, 66] width 40 height 8
click at [100, 81] on div "Retail Checking - Mobile Servicing Benchmarking Report Q2 2025 - Fourleaf" at bounding box center [145, 81] width 134 height 11
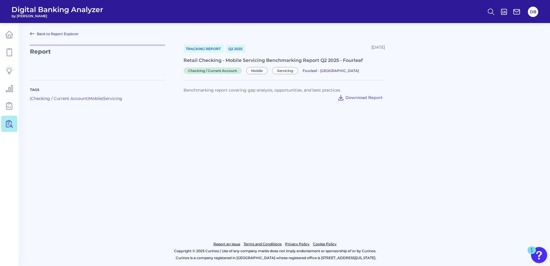
click at [48, 35] on link "Back to Report Explorer" at bounding box center [54, 33] width 49 height 7
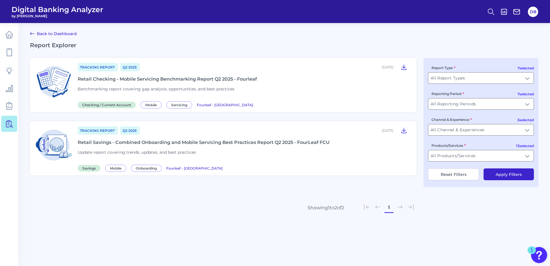
click at [124, 80] on div "Retail Checking - Mobile Servicing Benchmarking Report Q2 2025 - Fourleaf" at bounding box center [167, 78] width 179 height 5
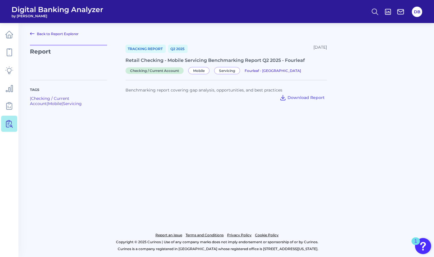
click at [168, 144] on main "Back to Report Explorer Report Tracking Report Q2 [DATE], 2025 Retail Checking …" at bounding box center [217, 128] width 434 height 257
